Goal: Navigation & Orientation: Find specific page/section

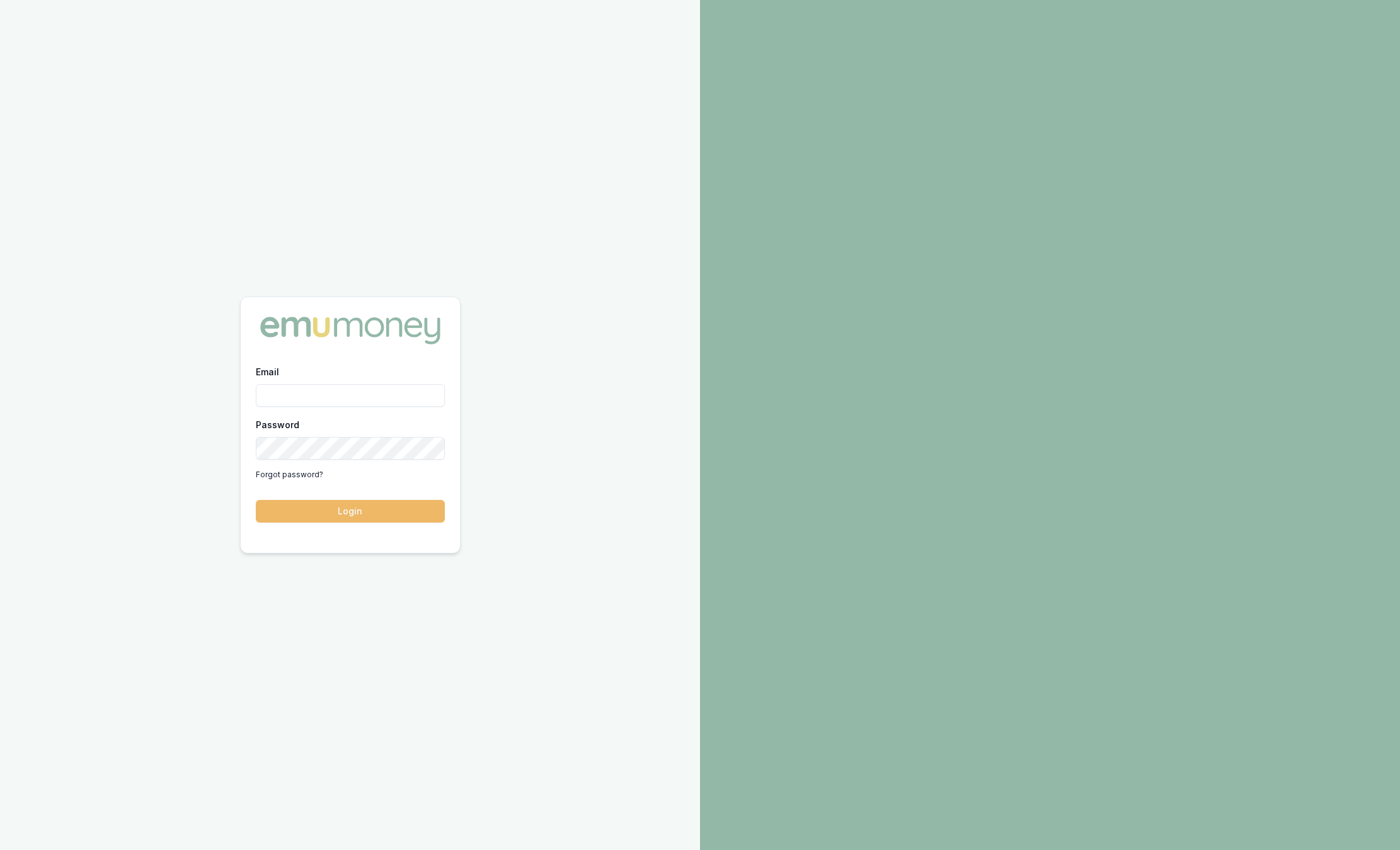
type input "sam.crouch@emumoney.com.au"
click at [391, 516] on button "Login" at bounding box center [350, 511] width 189 height 23
